Goal: Task Accomplishment & Management: Manage account settings

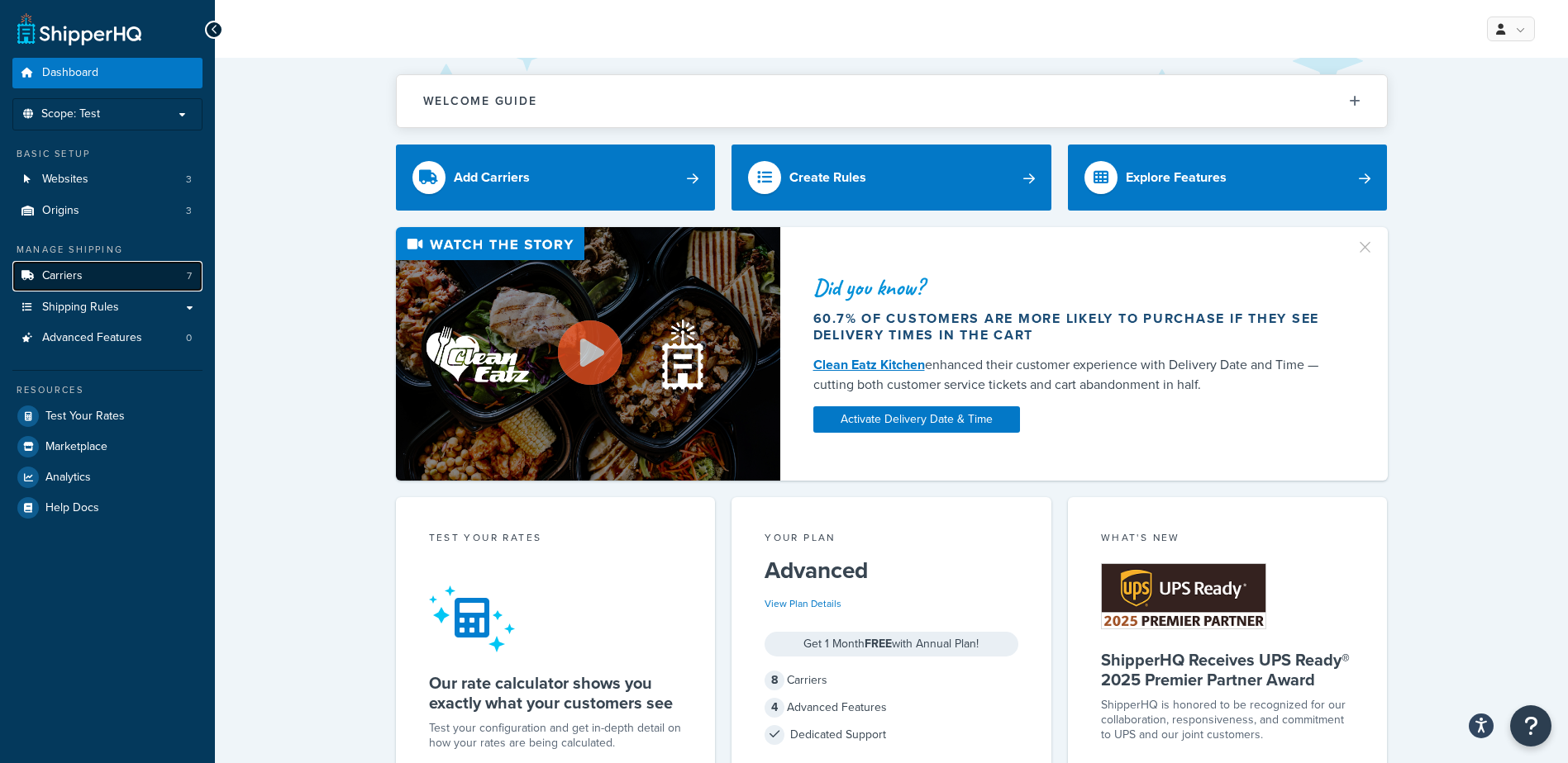
click at [61, 274] on span "Carriers" at bounding box center [62, 276] width 40 height 14
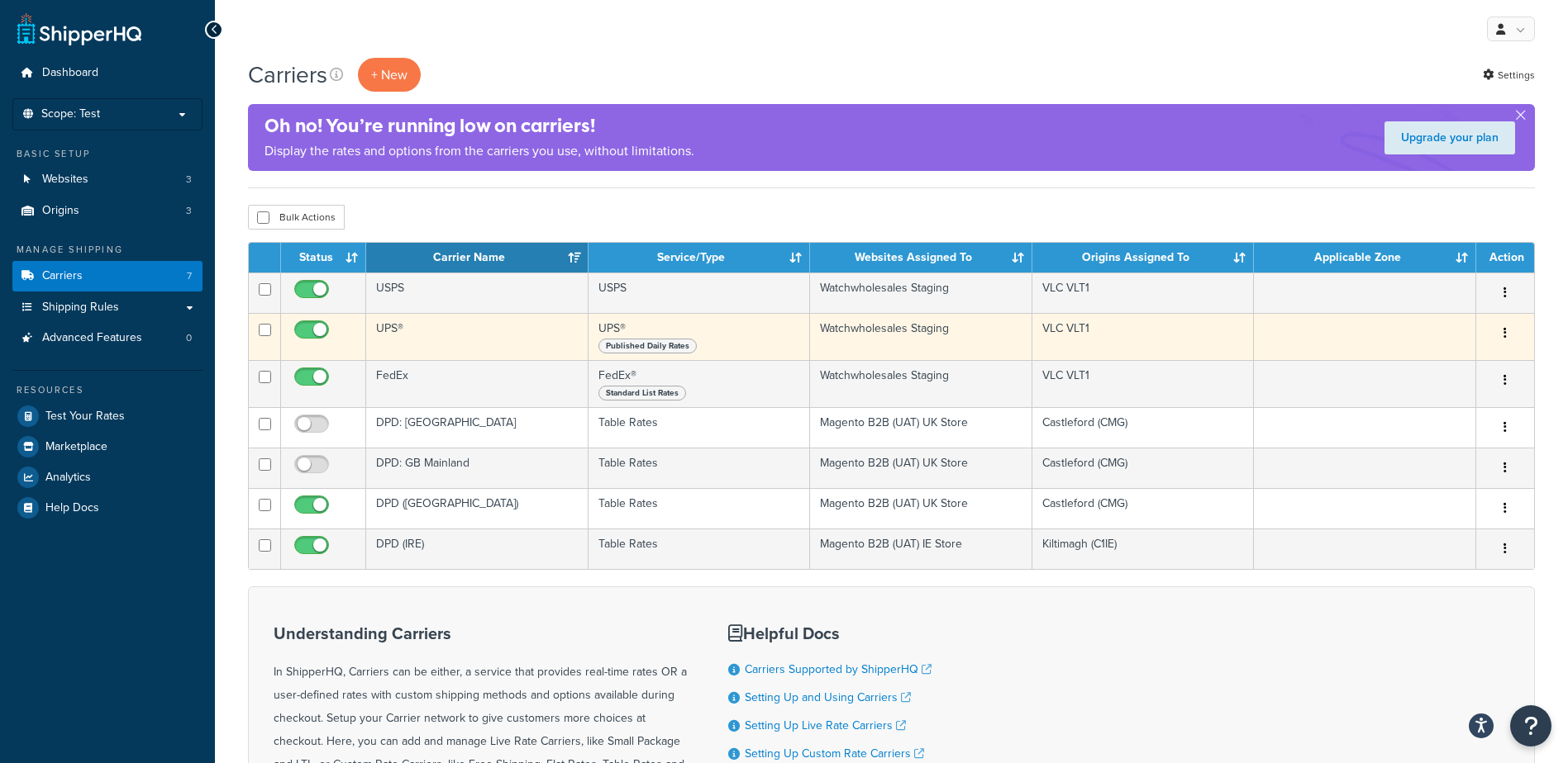
click at [1508, 334] on button "button" at bounding box center [1504, 333] width 23 height 26
click at [1437, 363] on link "Edit" at bounding box center [1438, 366] width 131 height 34
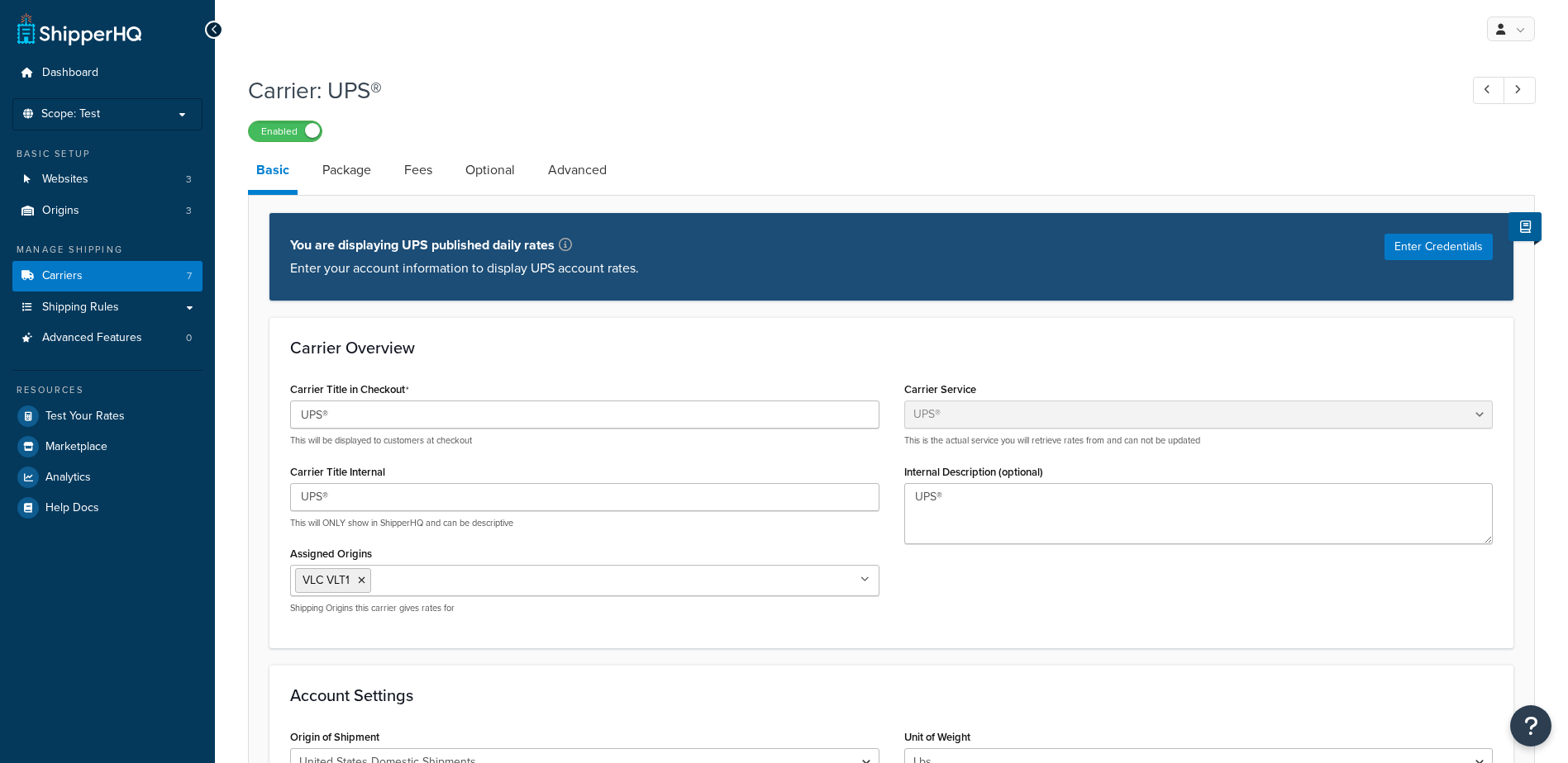
select select "ups"
